Goal: Task Accomplishment & Management: Manage account settings

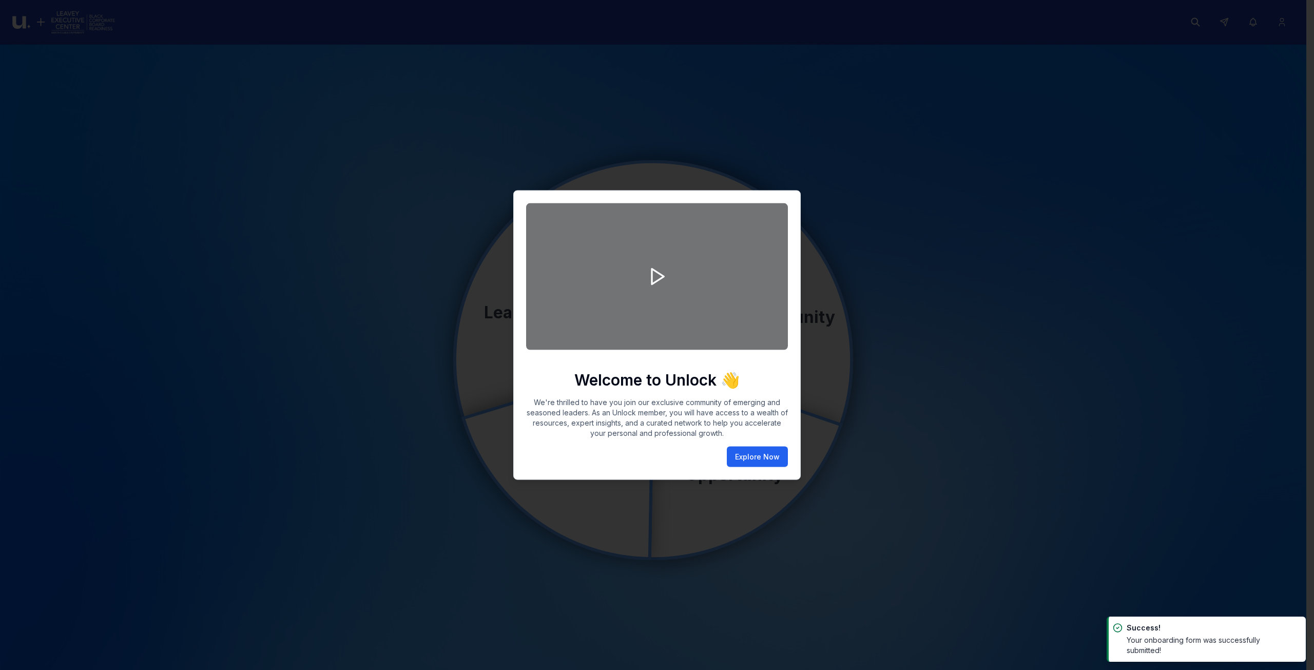
click at [762, 453] on button "Explore Now" at bounding box center [757, 457] width 61 height 21
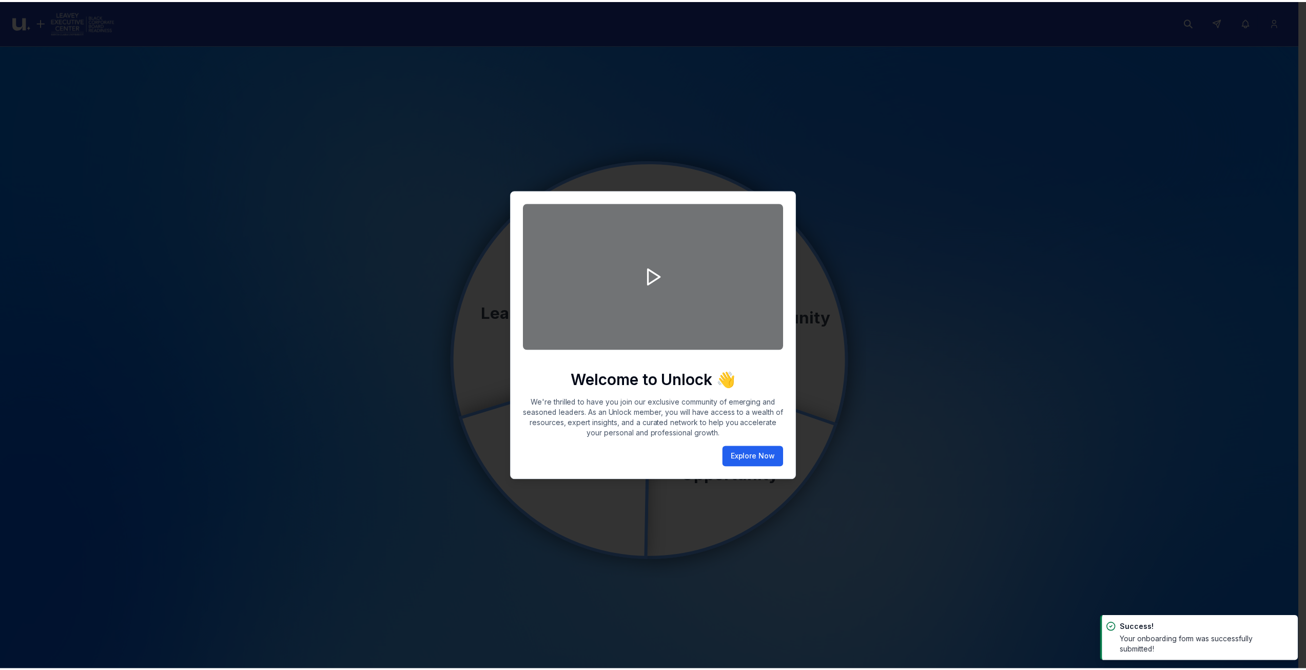
scroll to position [6, 0]
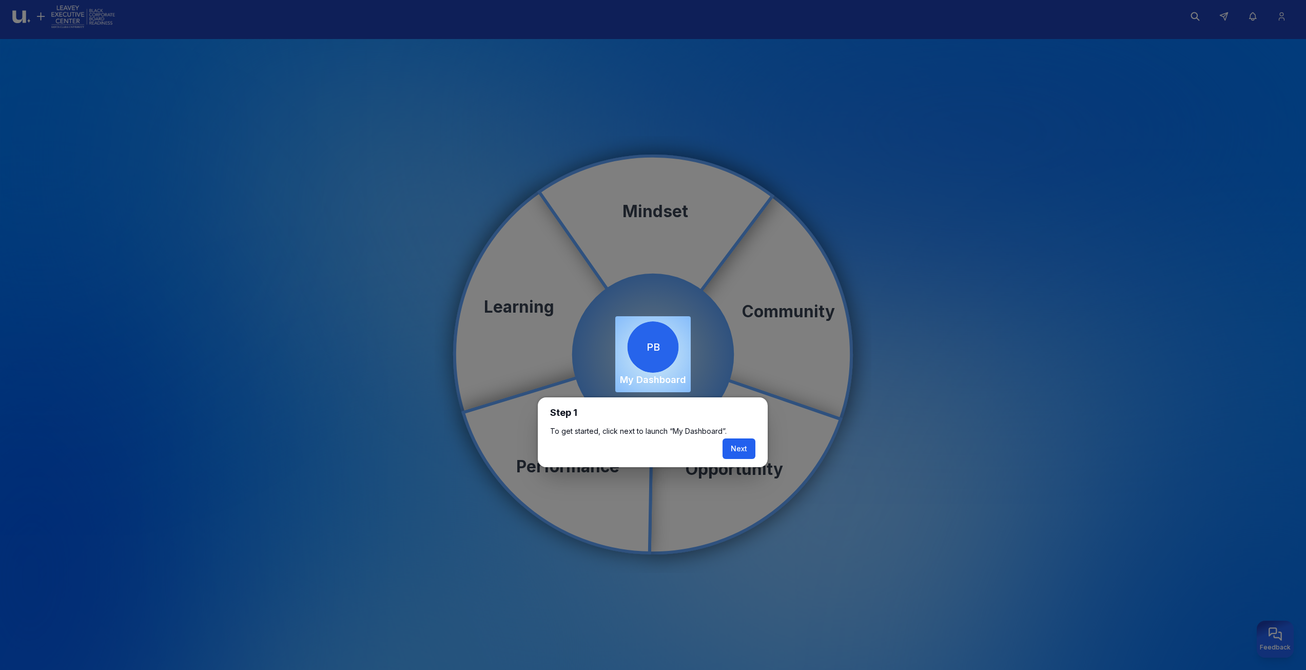
click at [737, 448] on button "Next" at bounding box center [739, 448] width 33 height 21
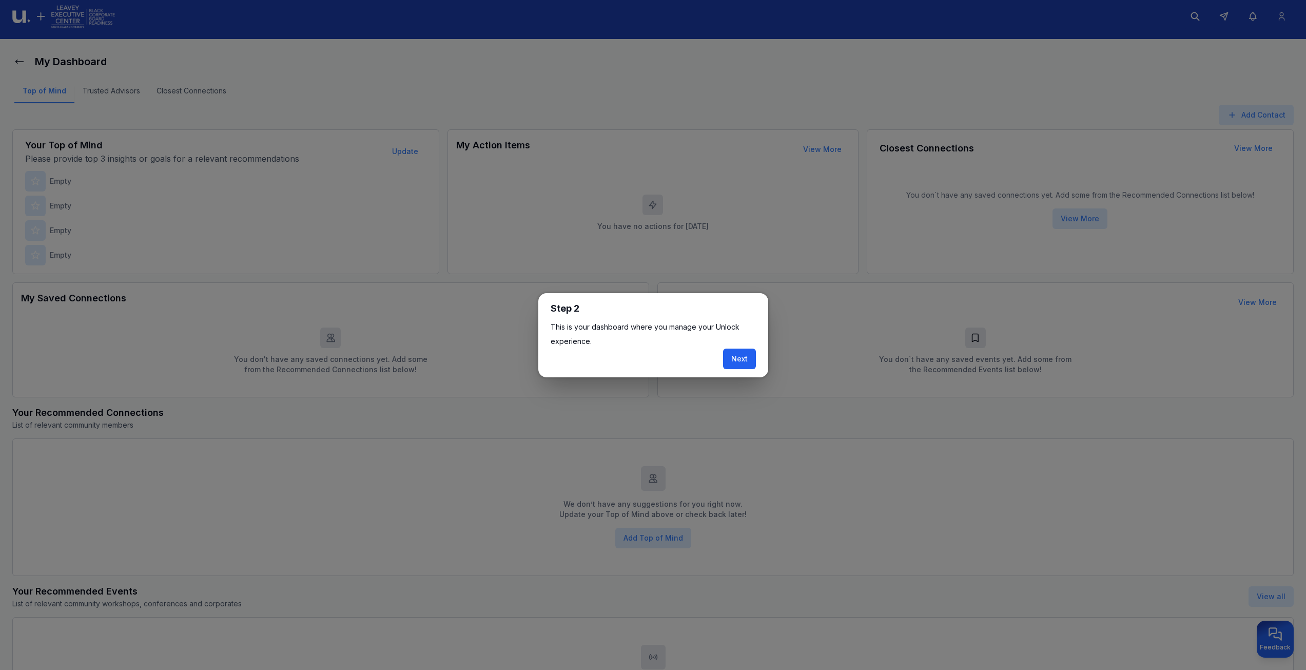
click at [740, 360] on button "Next" at bounding box center [739, 359] width 33 height 21
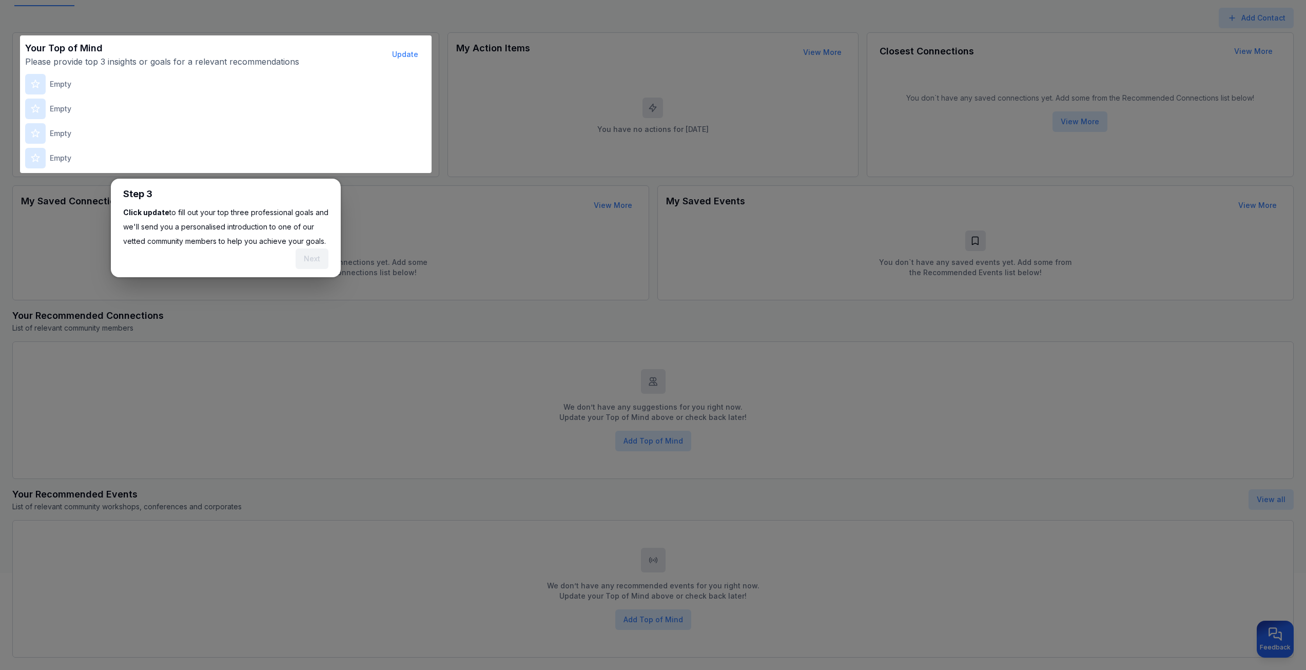
scroll to position [121, 0]
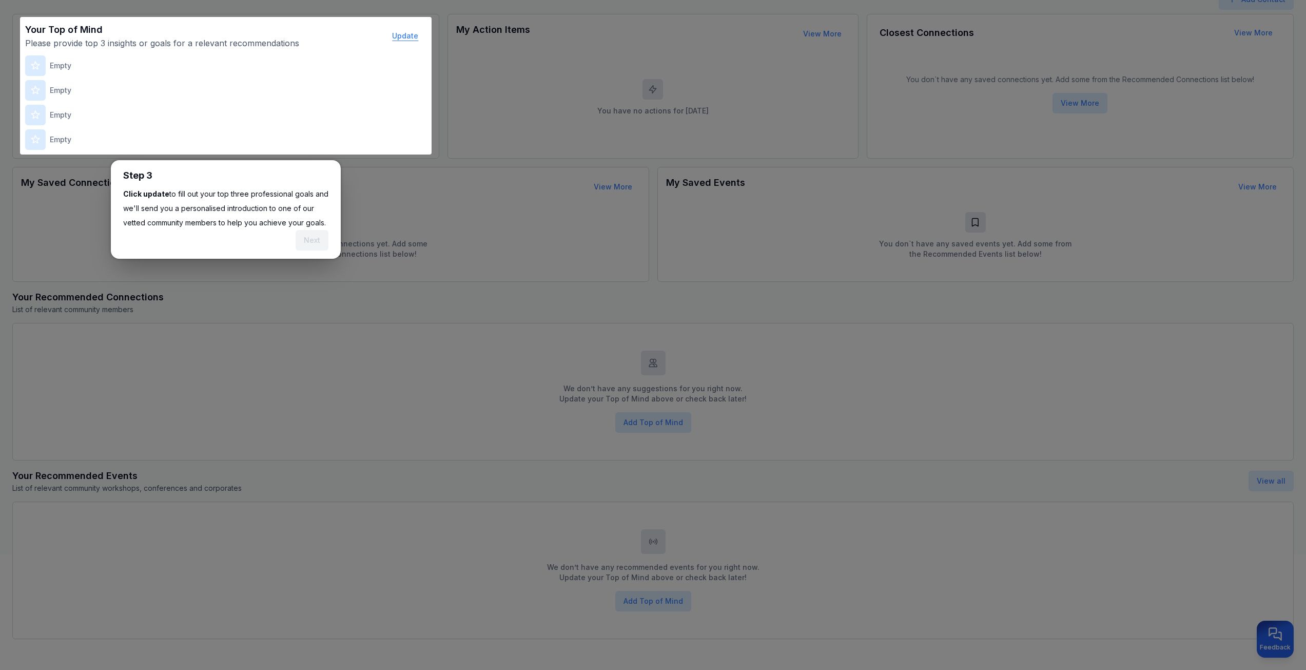
click at [399, 41] on button "Update" at bounding box center [405, 36] width 43 height 21
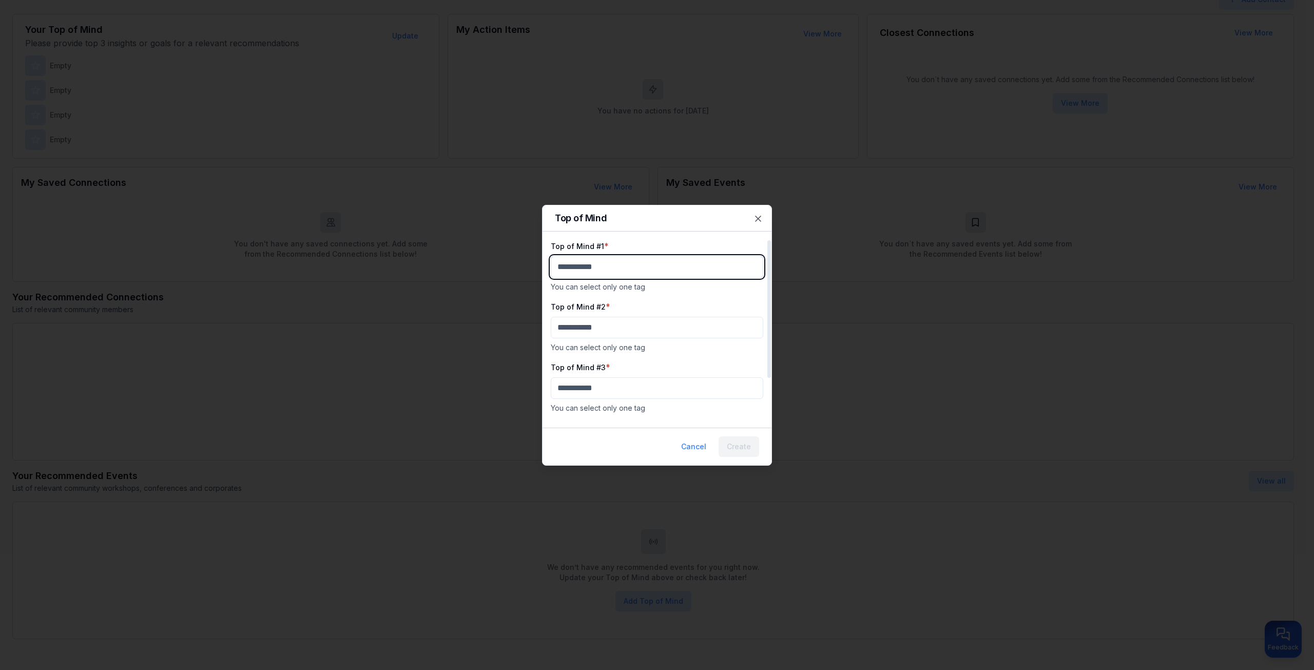
click at [600, 259] on body "My Dashboard Top of Mind Trusted Advisors Closest Connections Add Contact Your …" at bounding box center [653, 214] width 1306 height 670
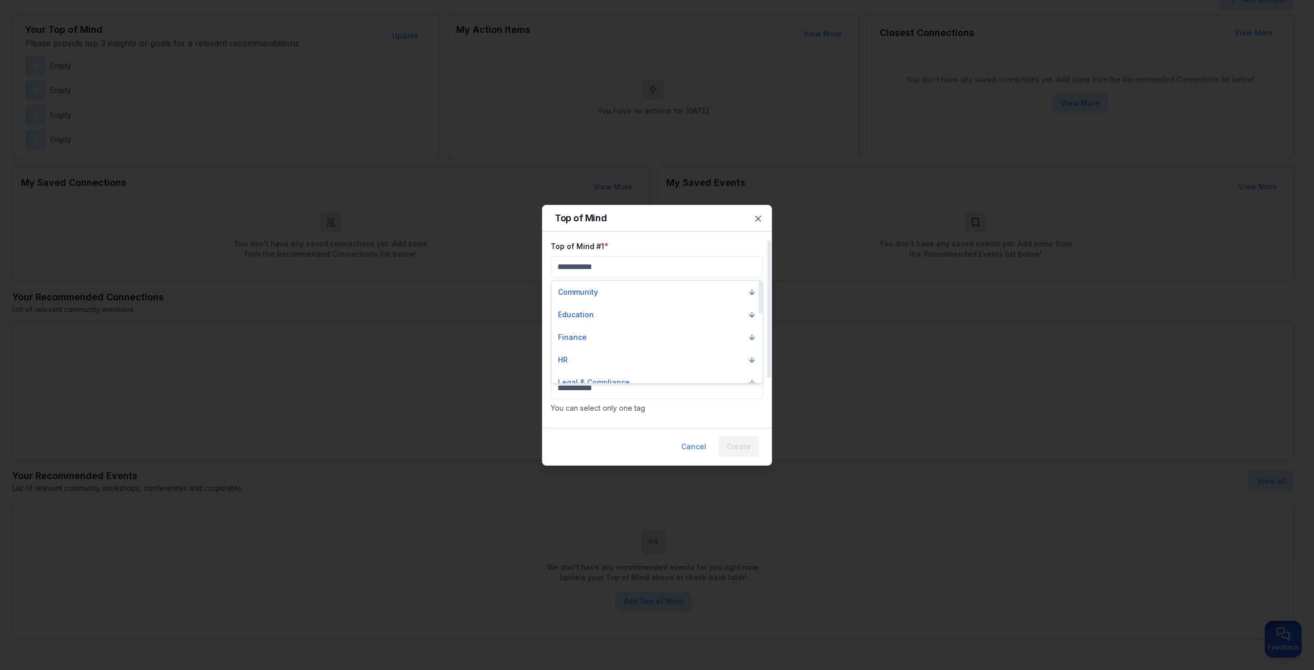
click at [599, 325] on div "Education" at bounding box center [657, 314] width 210 height 23
click at [598, 341] on button "Finance" at bounding box center [657, 337] width 206 height 18
click at [590, 354] on div "Accounting" at bounding box center [583, 355] width 50 height 10
click at [585, 323] on body "My Dashboard Top of Mind Trusted Advisors Closest Connections Add Contact Your …" at bounding box center [653, 214] width 1306 height 670
click at [589, 376] on p "Education" at bounding box center [576, 377] width 36 height 10
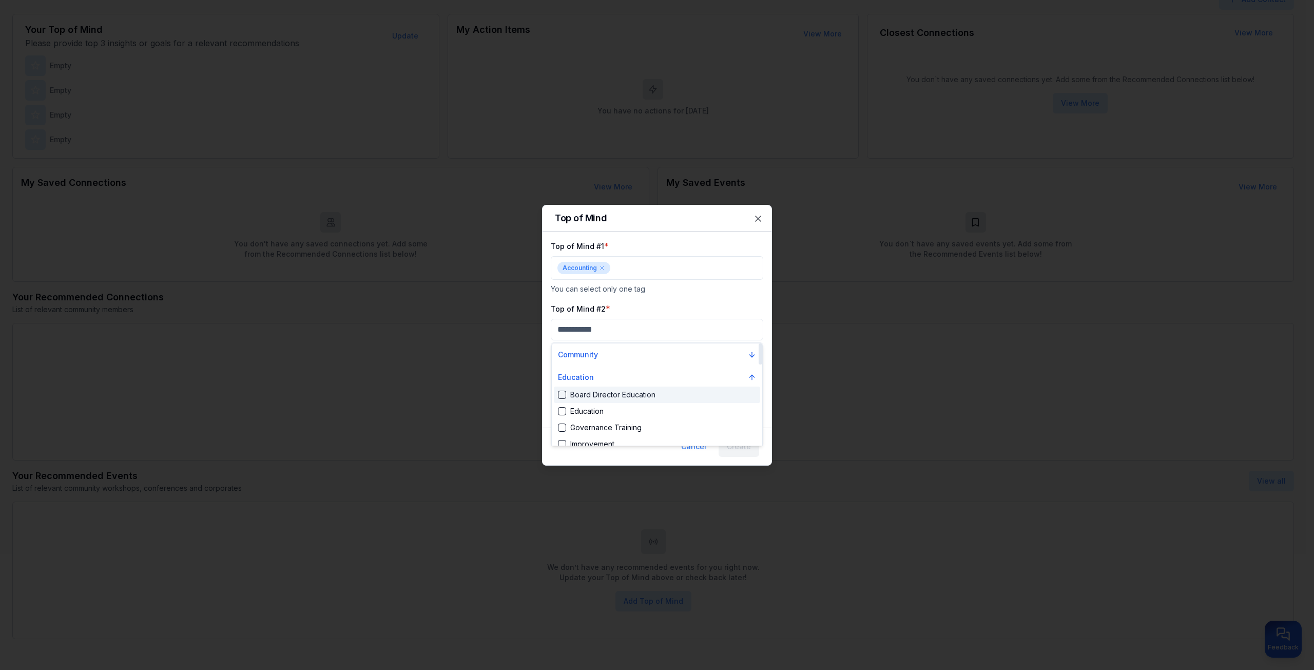
click at [581, 398] on div "Board Director Education" at bounding box center [607, 395] width 98 height 10
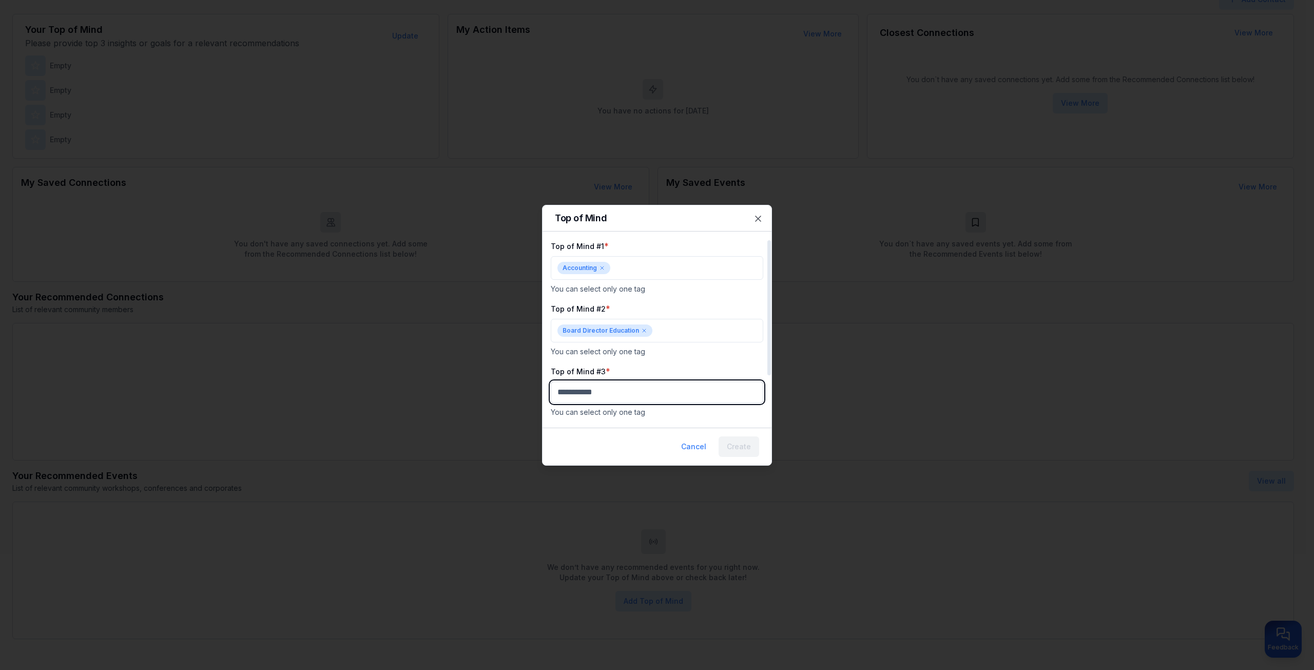
click at [582, 390] on body "My Dashboard Top of Mind Trusted Advisors Closest Connections Add Contact Your …" at bounding box center [653, 214] width 1306 height 670
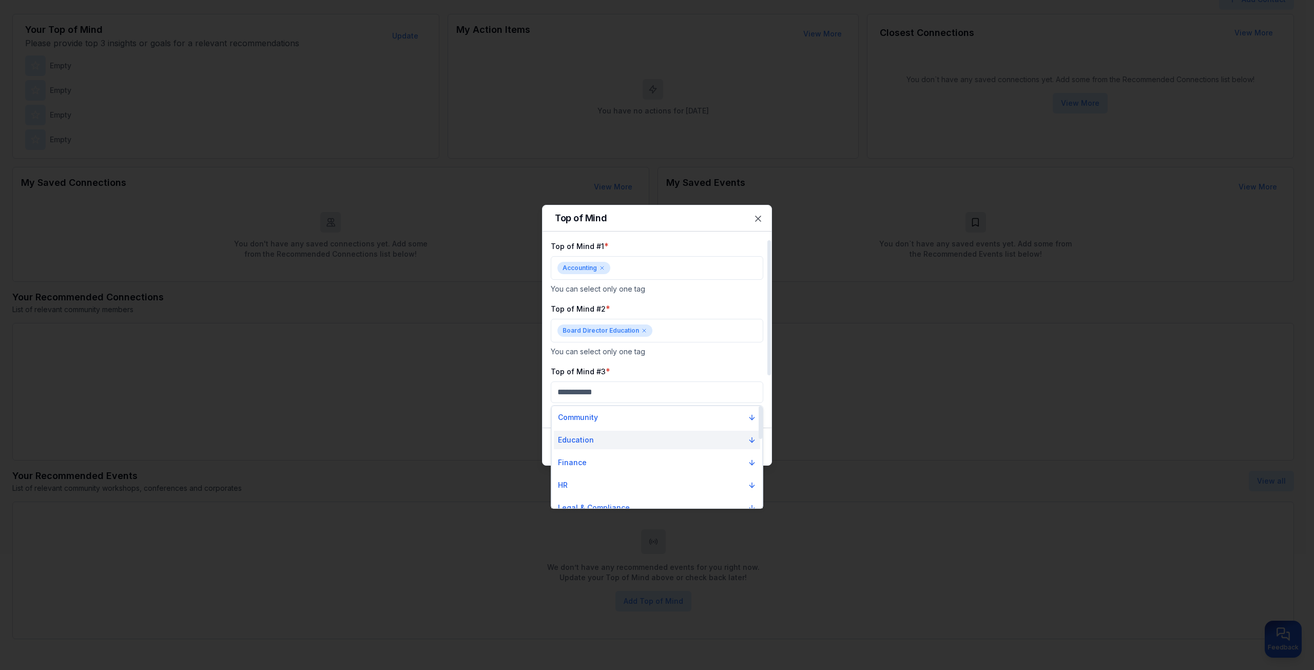
click at [587, 439] on p "Education" at bounding box center [576, 440] width 36 height 10
click at [584, 457] on div "Education" at bounding box center [581, 457] width 46 height 10
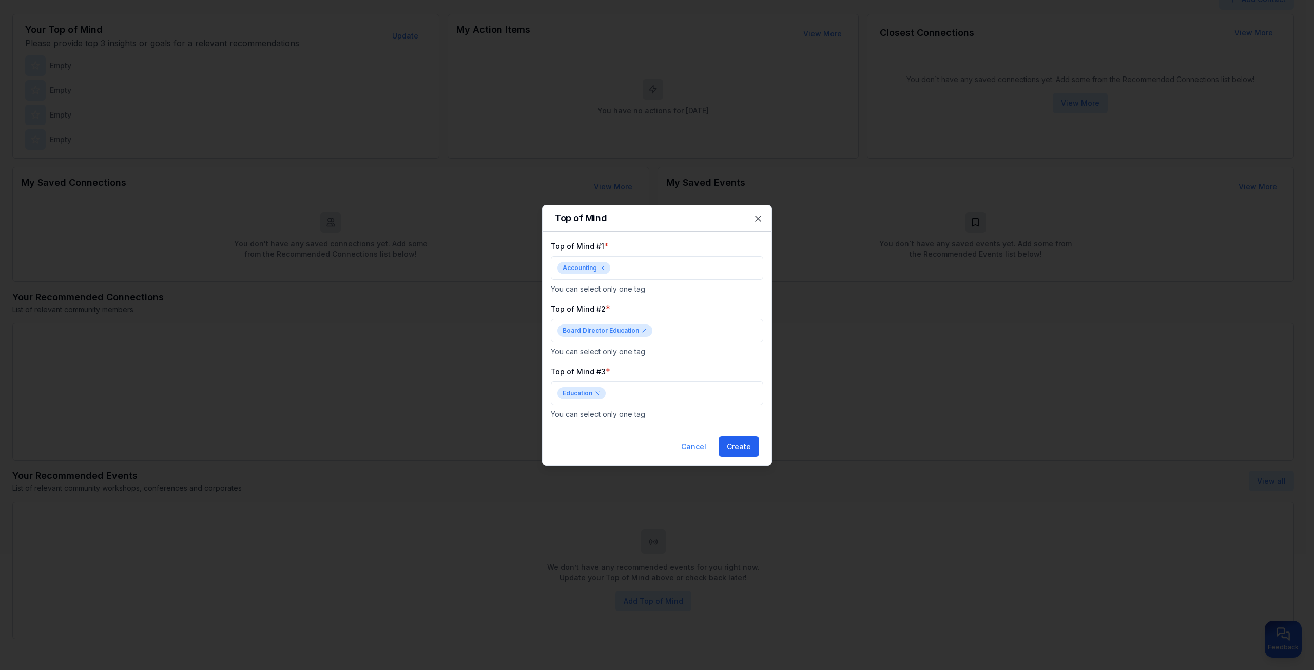
click at [738, 441] on button "Create" at bounding box center [739, 446] width 41 height 21
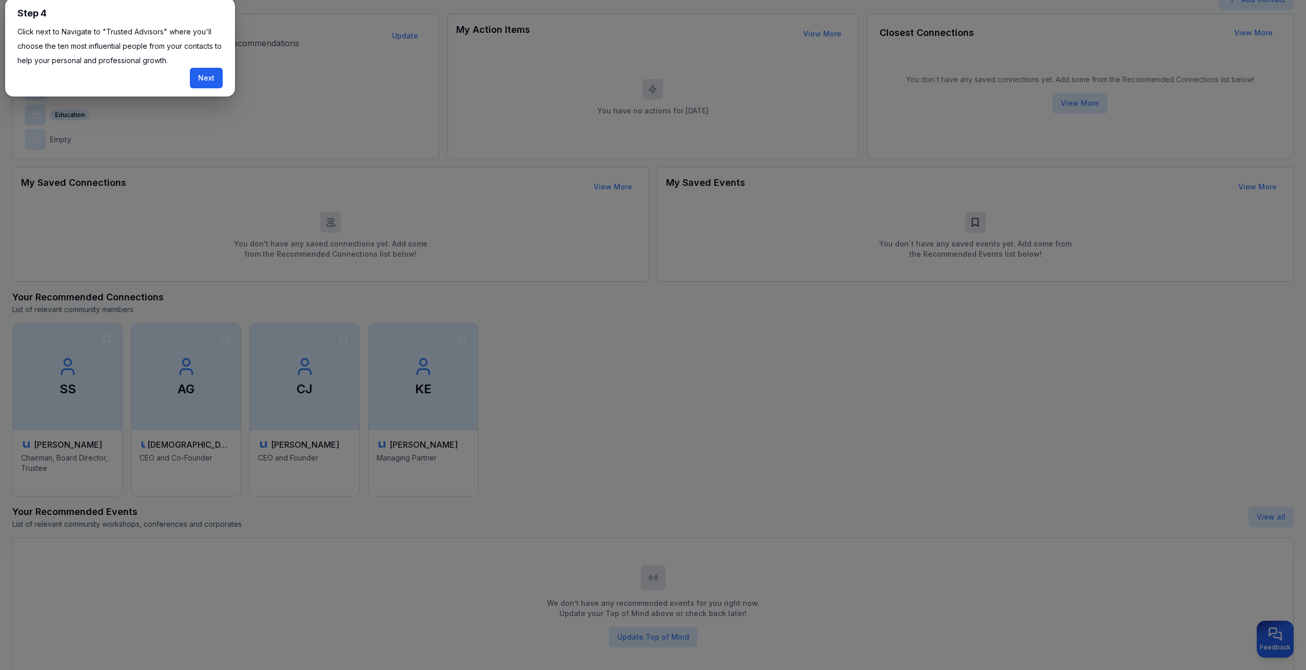
click at [199, 81] on button "Next" at bounding box center [206, 78] width 33 height 21
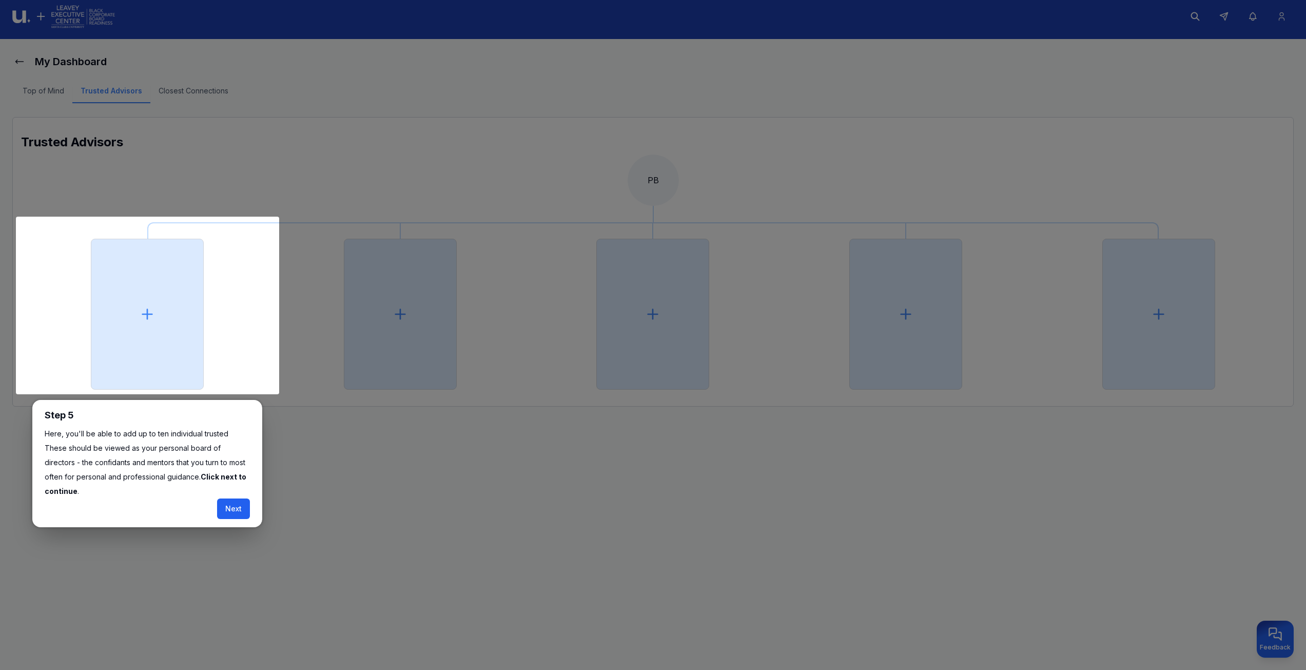
click at [227, 498] on button "Next" at bounding box center [233, 508] width 33 height 21
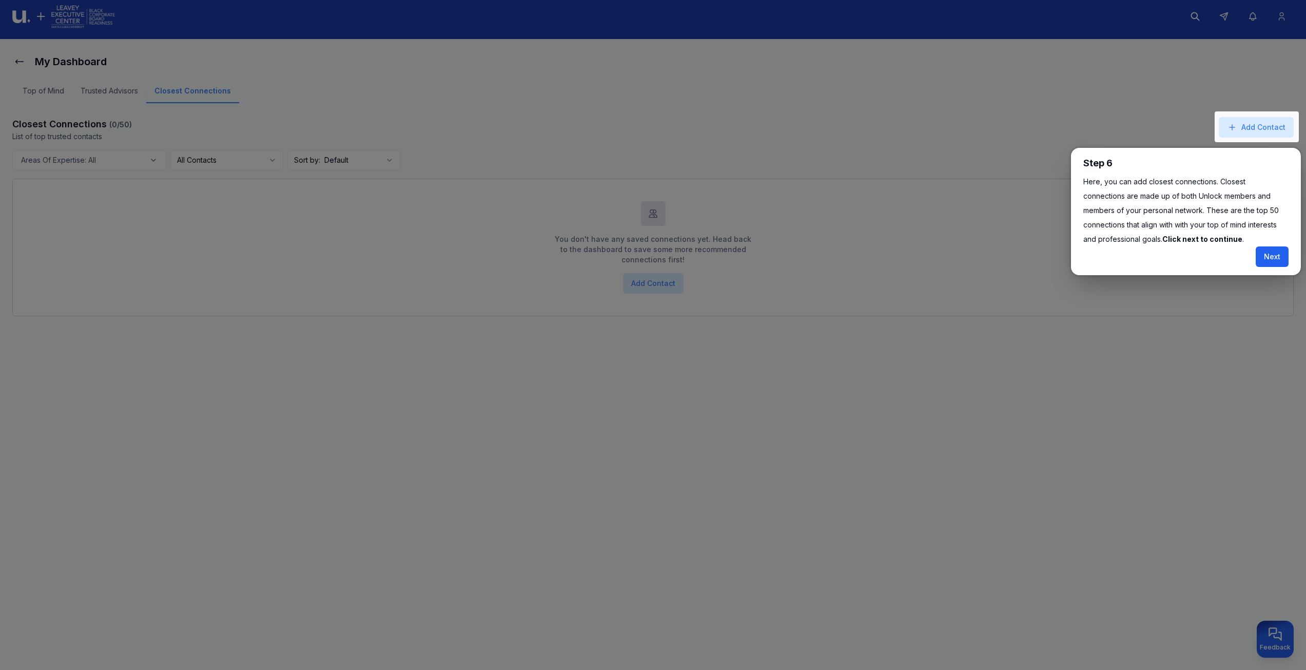
click at [1267, 252] on button "Next" at bounding box center [1272, 256] width 33 height 21
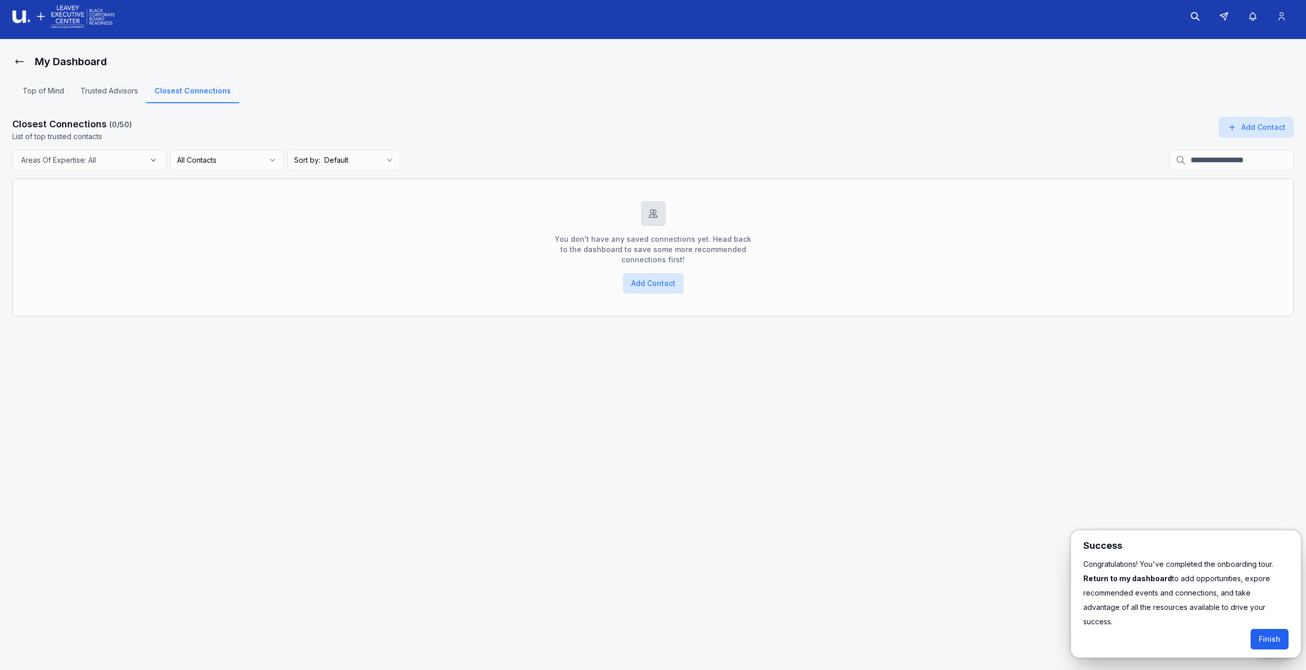
click at [1275, 629] on button "Finish" at bounding box center [1270, 639] width 38 height 21
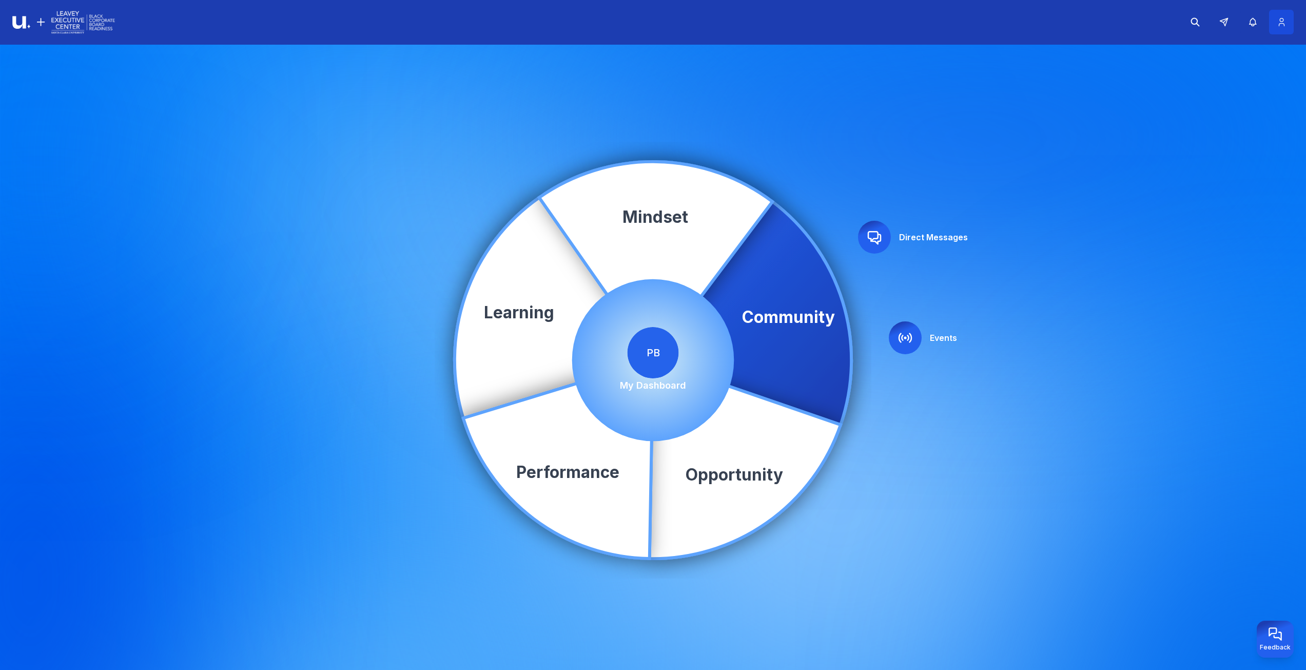
click at [1284, 26] on icon at bounding box center [1281, 22] width 5 height 8
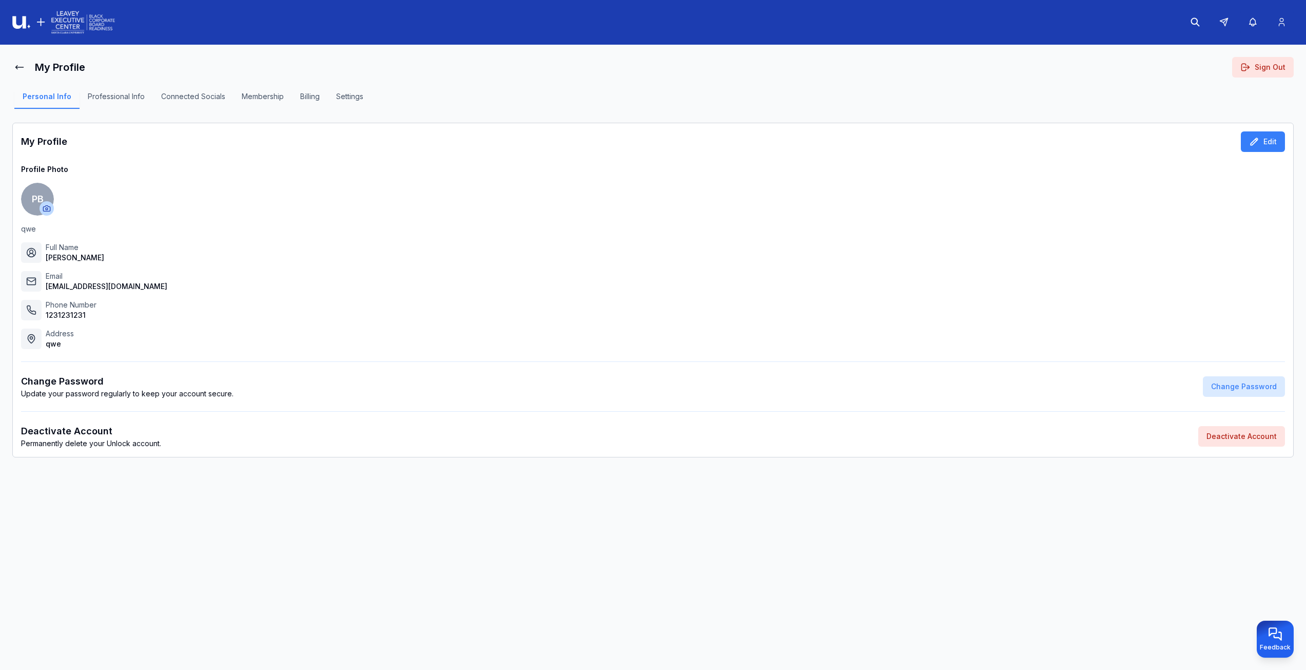
click at [350, 94] on button "Settings" at bounding box center [350, 99] width 44 height 17
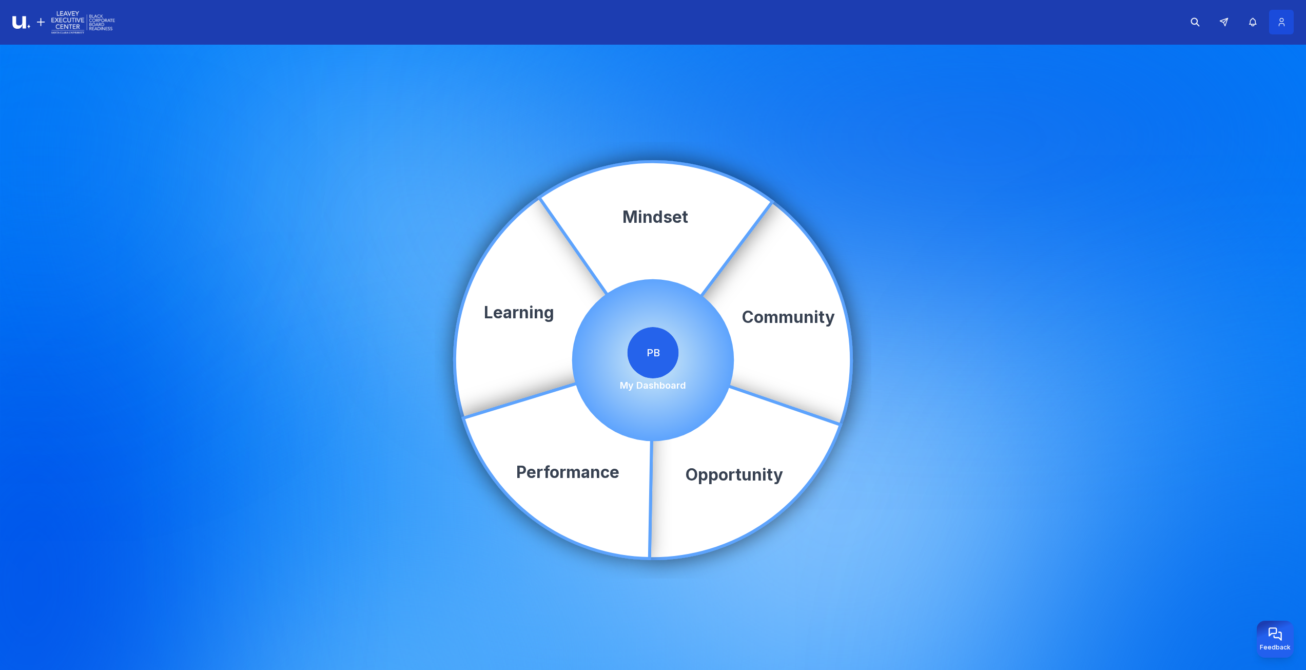
click at [1286, 15] on button at bounding box center [1281, 22] width 25 height 25
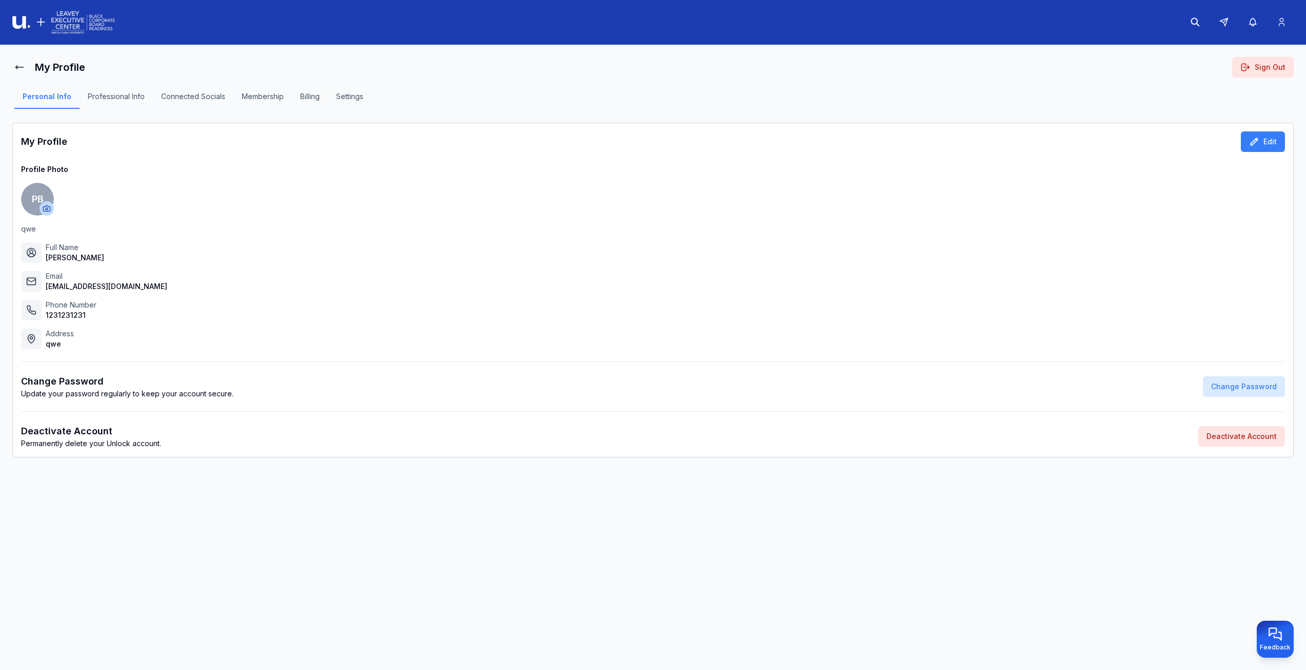
click at [353, 94] on button "Settings" at bounding box center [350, 99] width 44 height 17
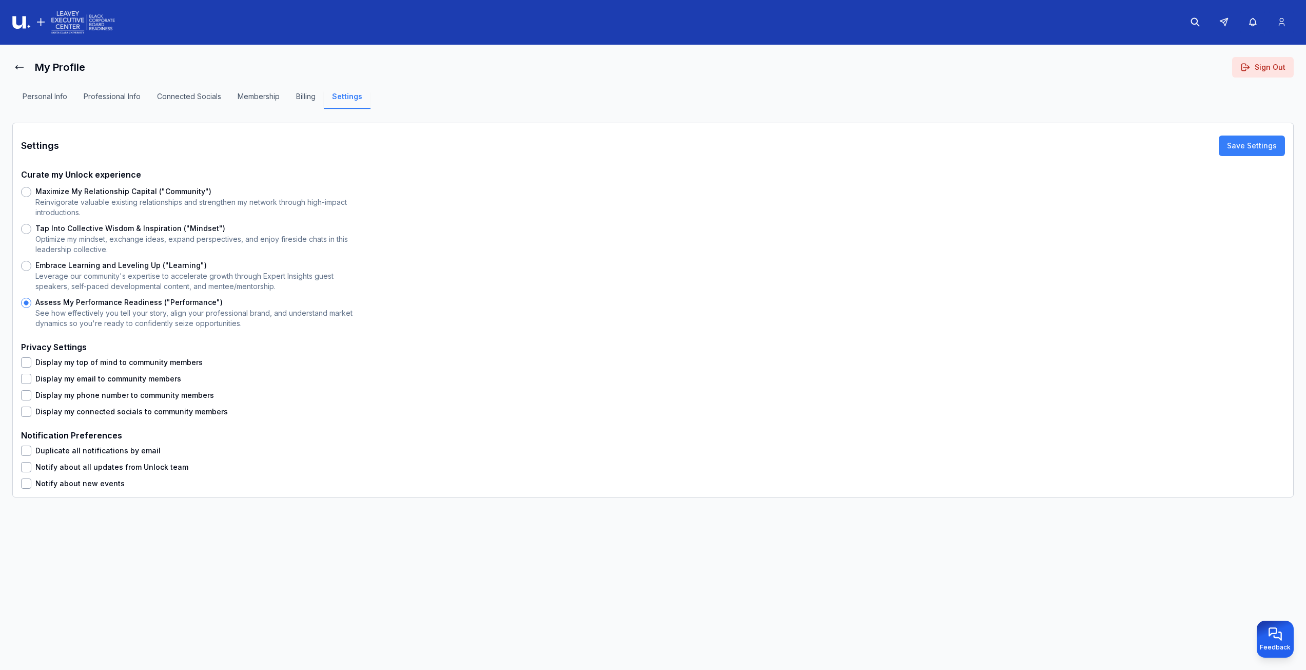
click at [1275, 65] on button "Sign Out" at bounding box center [1264, 67] width 62 height 21
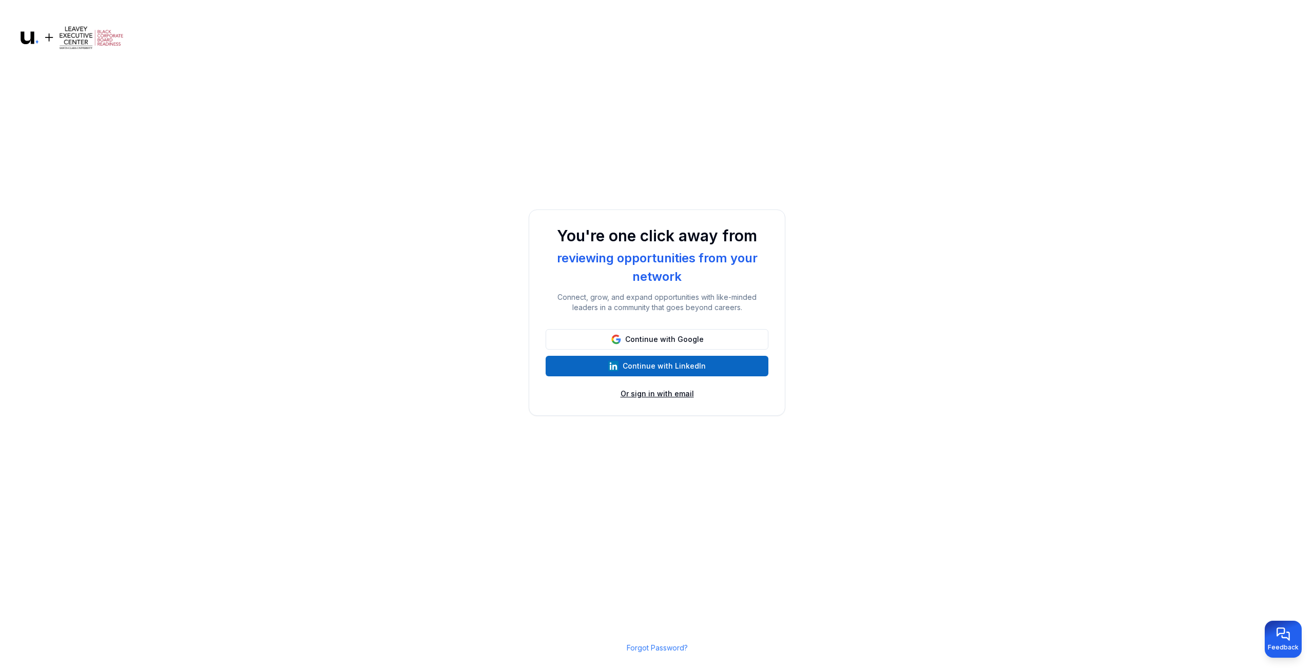
click at [675, 393] on button "Or sign in with email" at bounding box center [657, 394] width 73 height 10
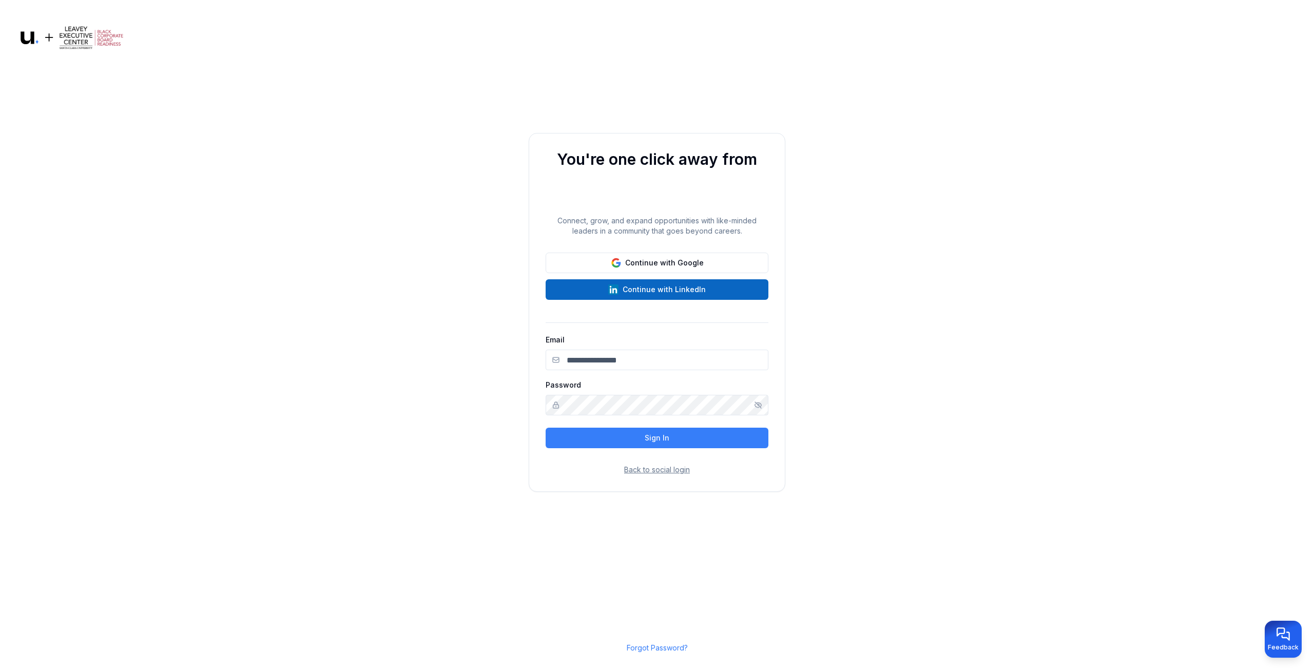
click at [525, 409] on main "You're one click away from reviewing opportunities from your network curated co…" at bounding box center [657, 335] width 1314 height 670
click at [609, 362] on input "Email" at bounding box center [657, 360] width 223 height 21
paste input "**********"
type input "**********"
click at [570, 439] on button "Sign In" at bounding box center [657, 438] width 223 height 21
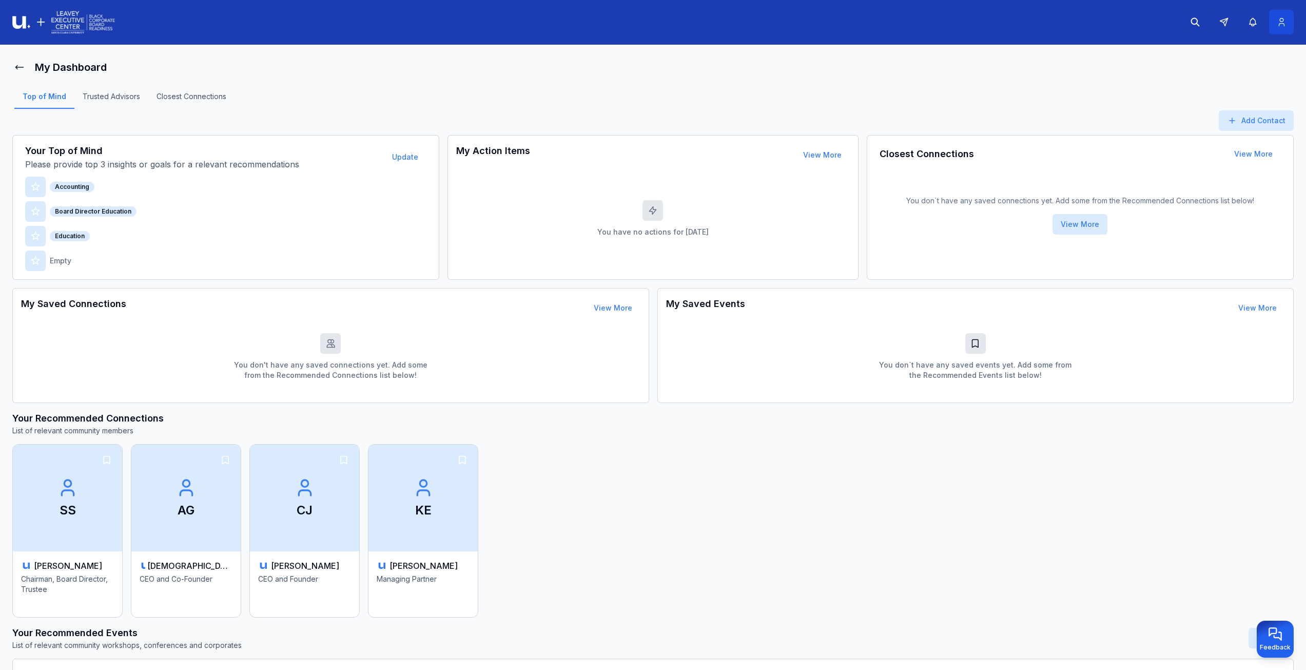
click at [1285, 20] on icon at bounding box center [1282, 22] width 11 height 10
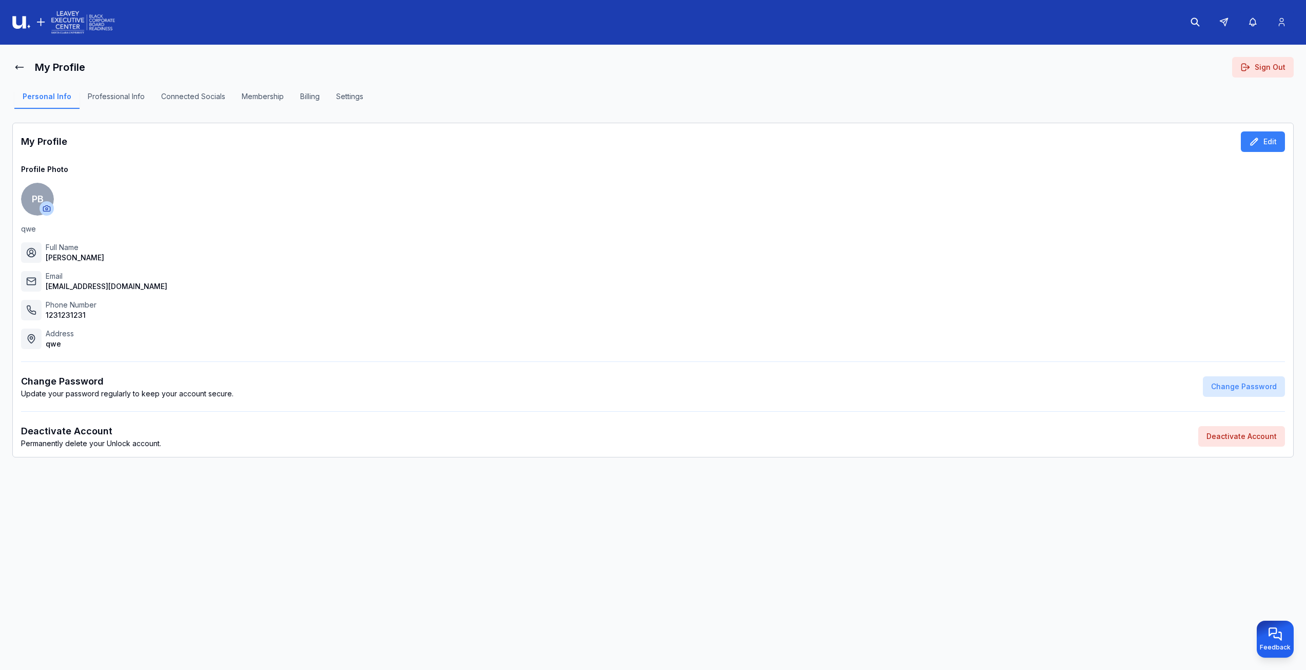
click at [341, 98] on button "Settings" at bounding box center [350, 99] width 44 height 17
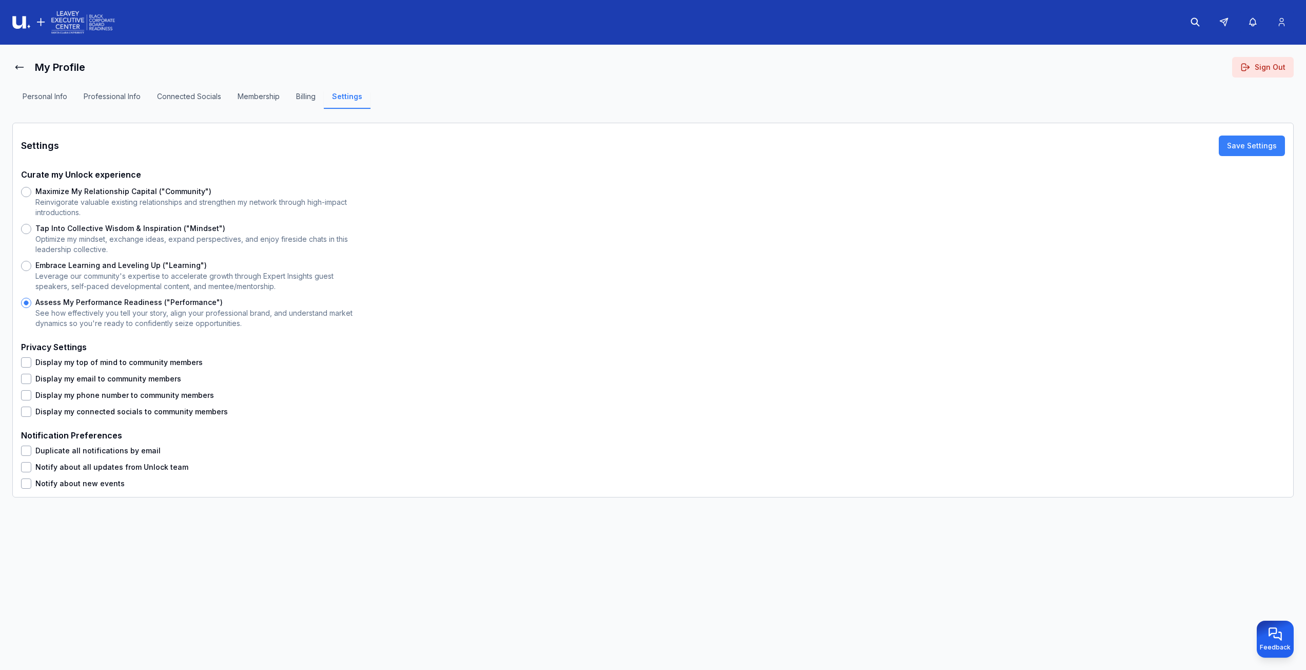
click at [1279, 72] on button "Sign Out" at bounding box center [1264, 67] width 62 height 21
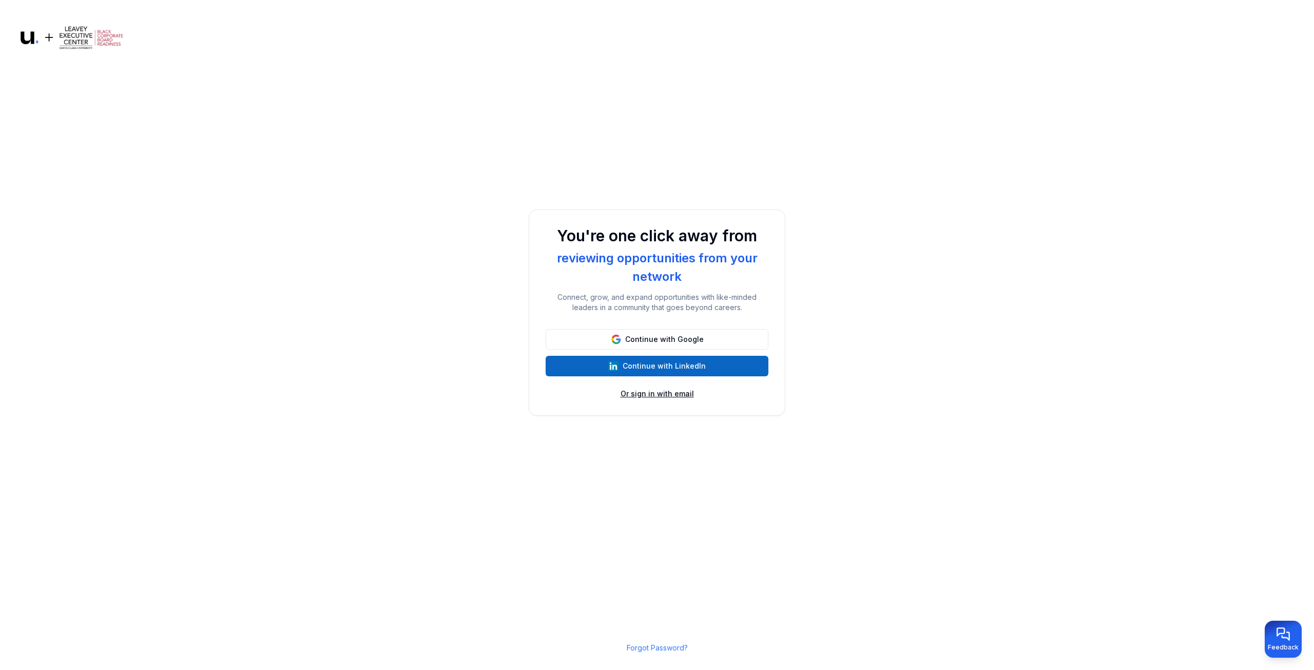
click at [660, 398] on button "Or sign in with email" at bounding box center [657, 394] width 73 height 10
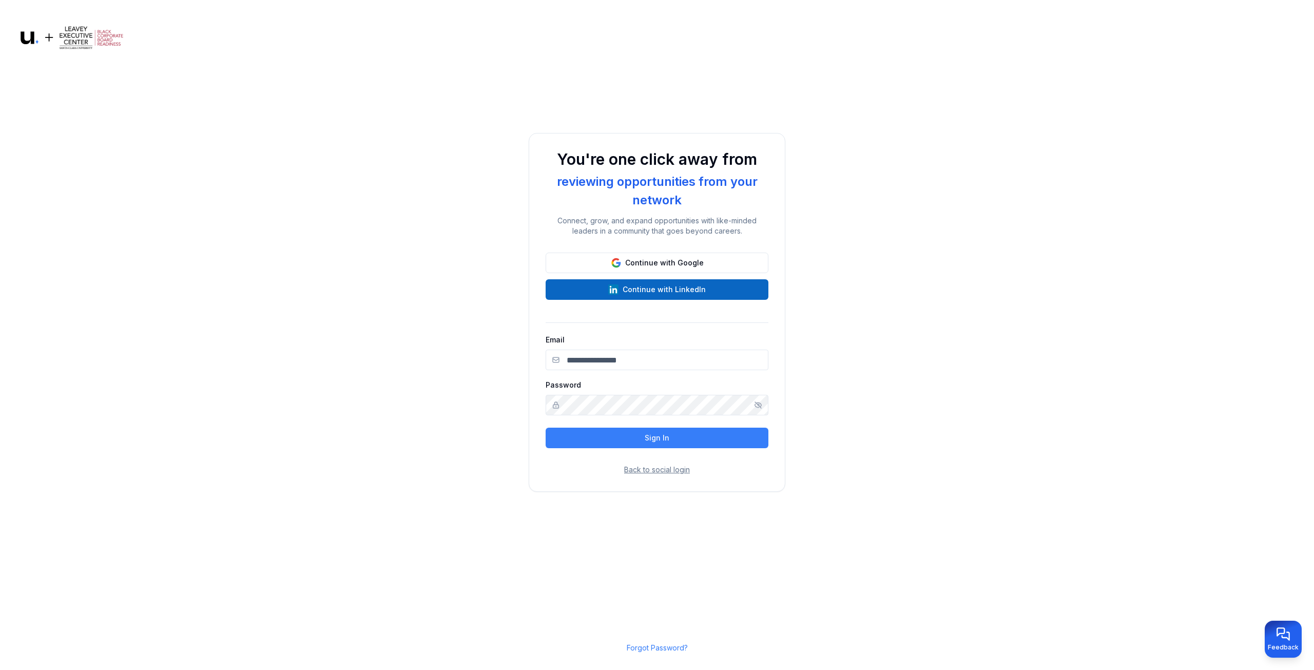
click at [639, 364] on input "Email" at bounding box center [657, 360] width 223 height 21
type input "**********"
click at [640, 428] on button "Sign In" at bounding box center [657, 438] width 223 height 21
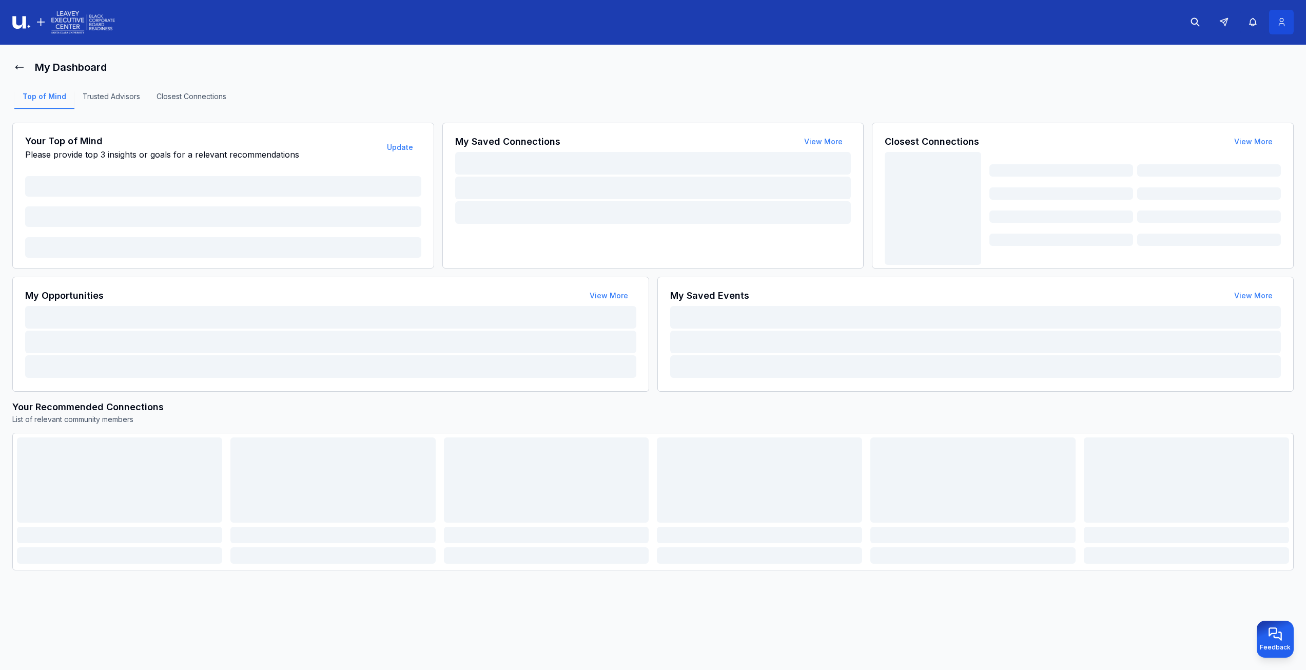
click at [1278, 23] on icon at bounding box center [1282, 22] width 11 height 10
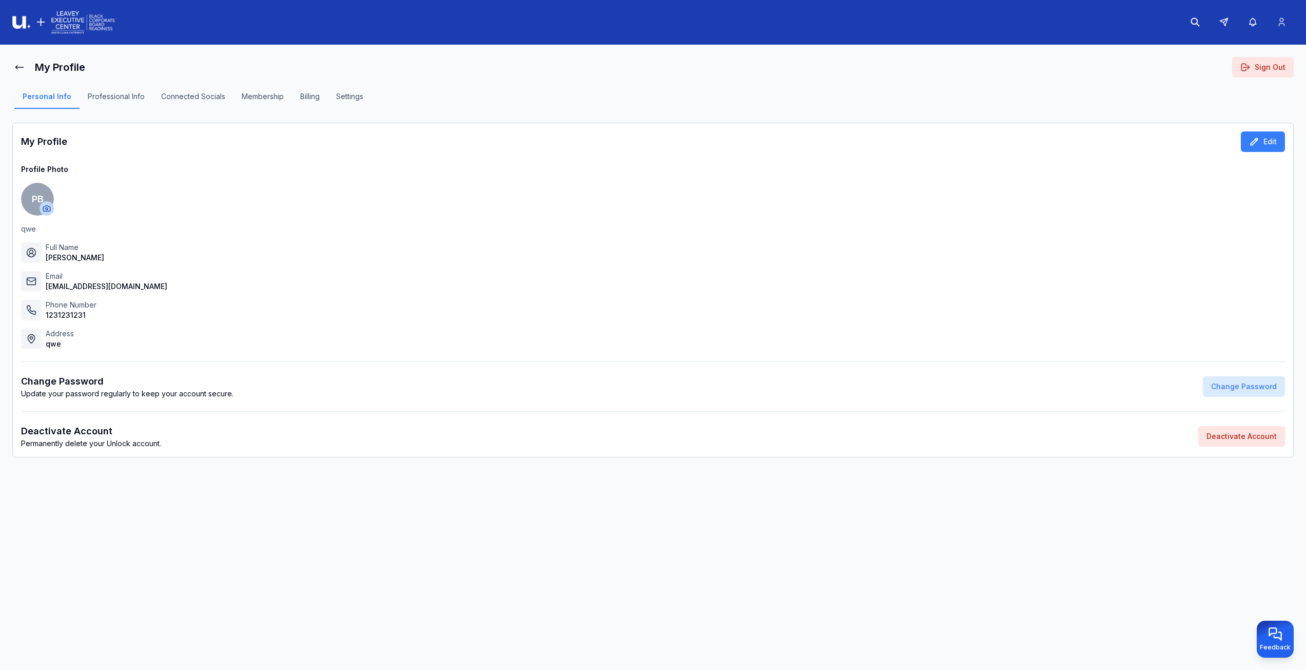
click at [328, 93] on button "Settings" at bounding box center [350, 99] width 44 height 17
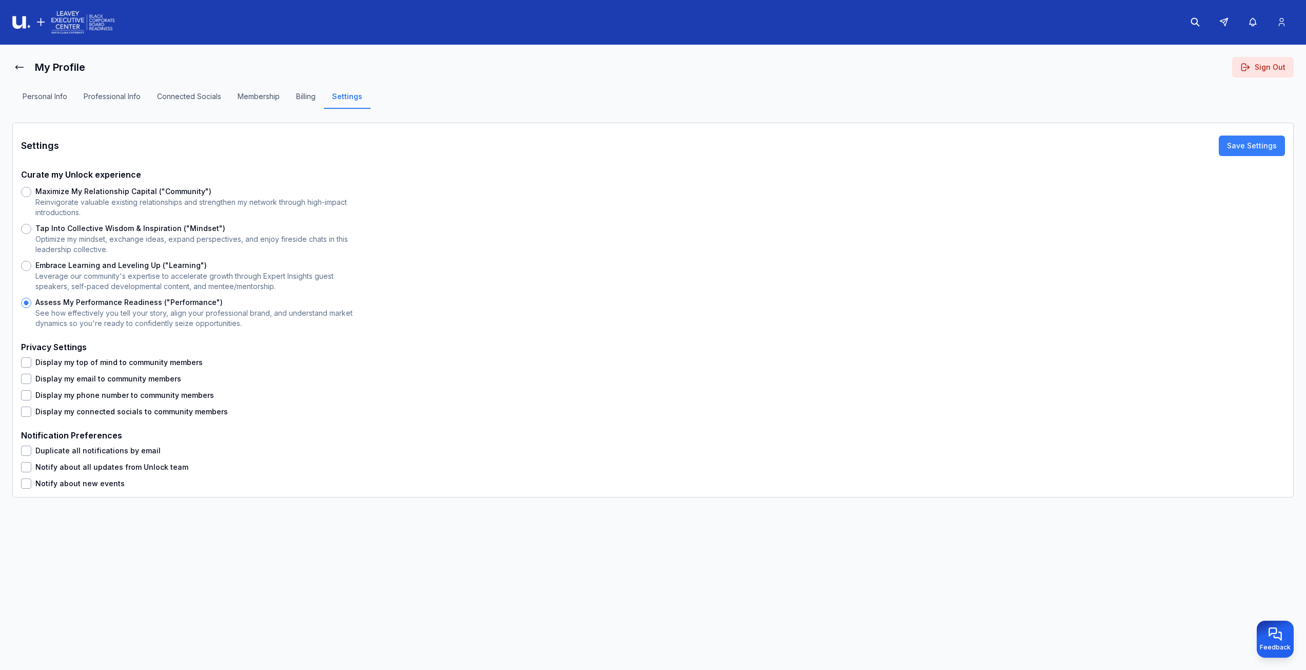
click at [1257, 68] on button "Sign Out" at bounding box center [1264, 67] width 62 height 21
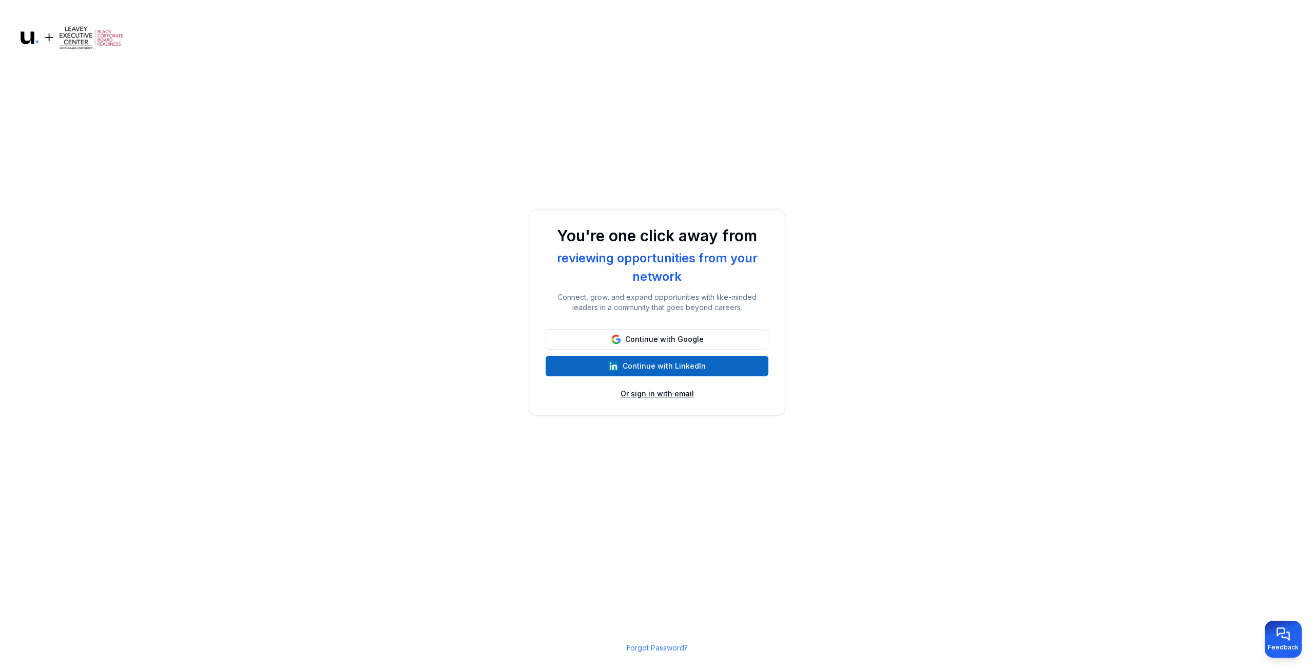
click at [683, 393] on button "Or sign in with email" at bounding box center [657, 394] width 73 height 10
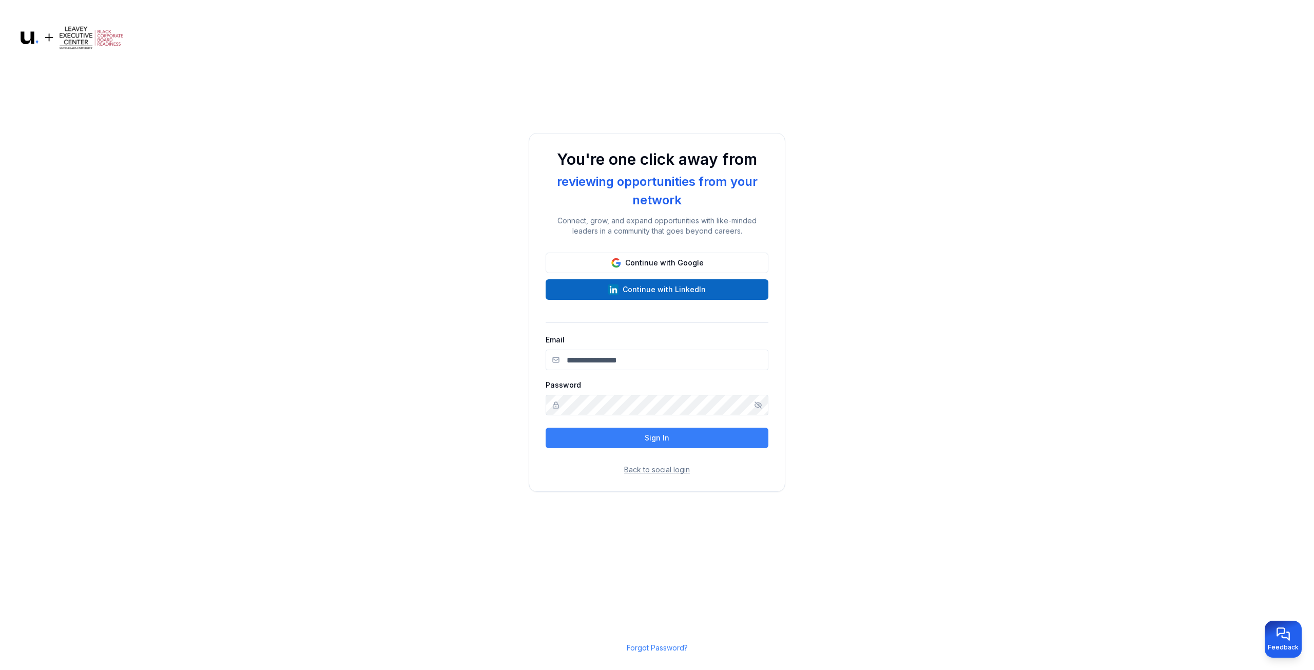
click at [638, 362] on input "Email" at bounding box center [657, 360] width 223 height 21
type input "**********"
click at [620, 387] on div "Password" at bounding box center [657, 396] width 223 height 37
click at [619, 445] on button "Sign In" at bounding box center [657, 438] width 223 height 21
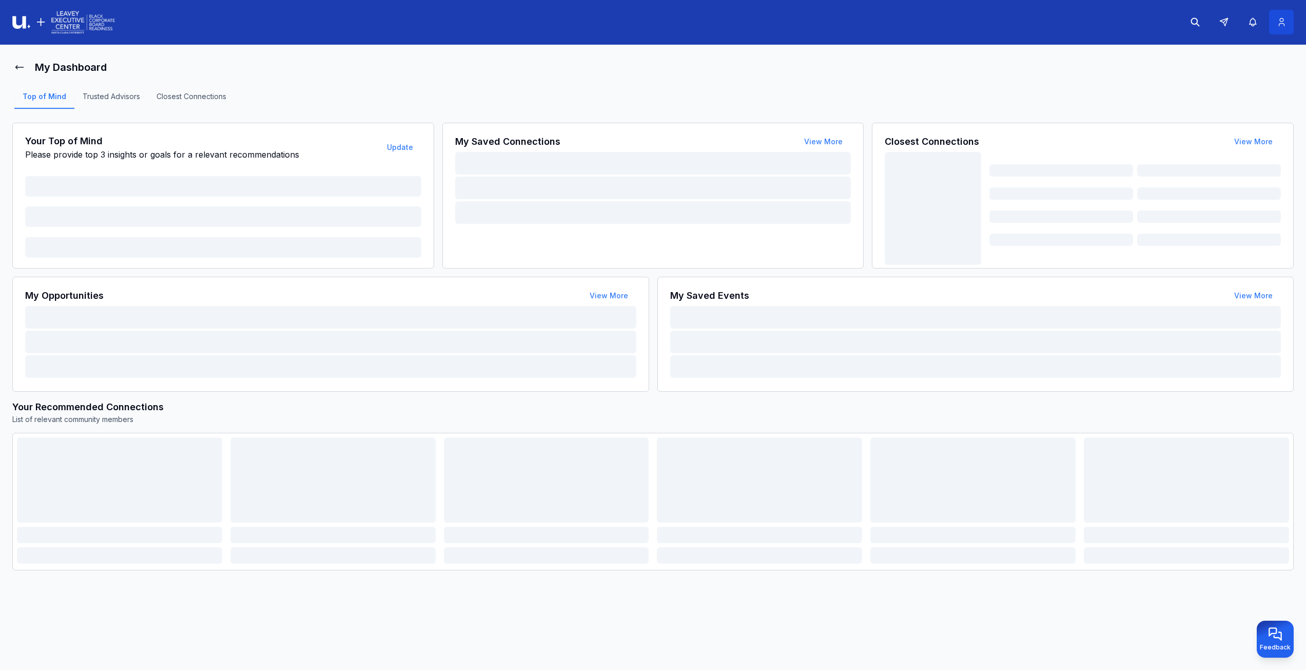
click at [1286, 21] on icon at bounding box center [1282, 22] width 11 height 10
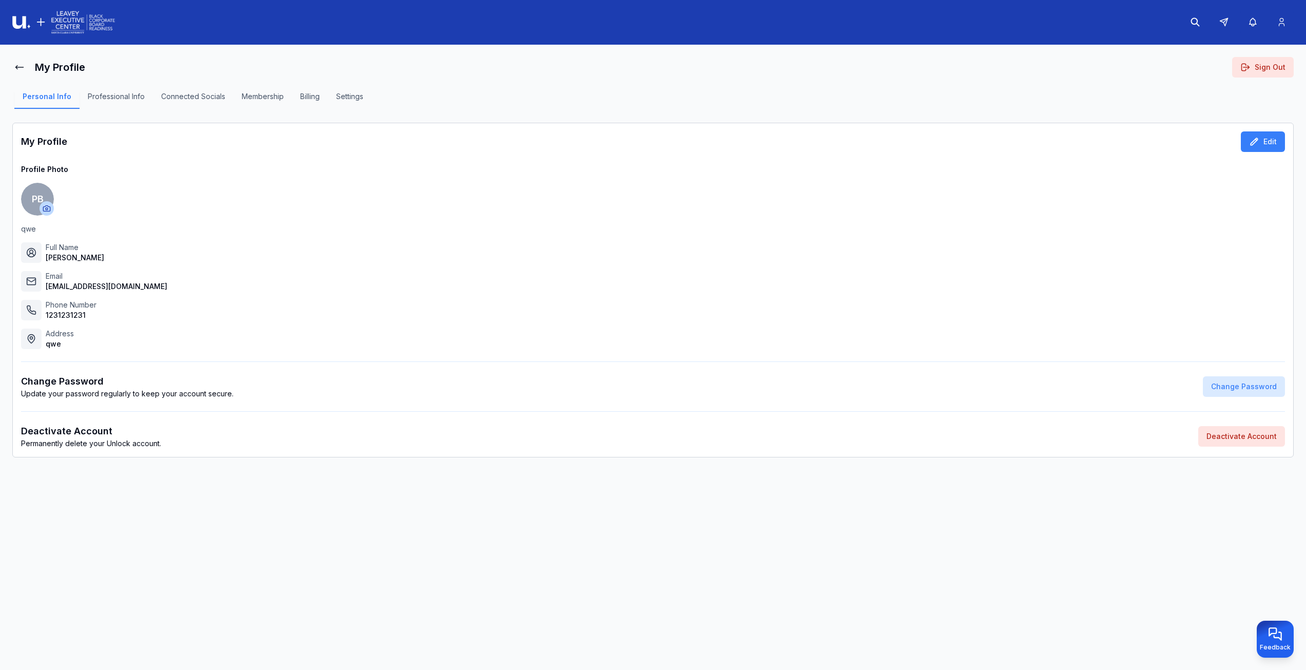
click at [352, 103] on button "Settings" at bounding box center [350, 99] width 44 height 17
